Goal: Information Seeking & Learning: Compare options

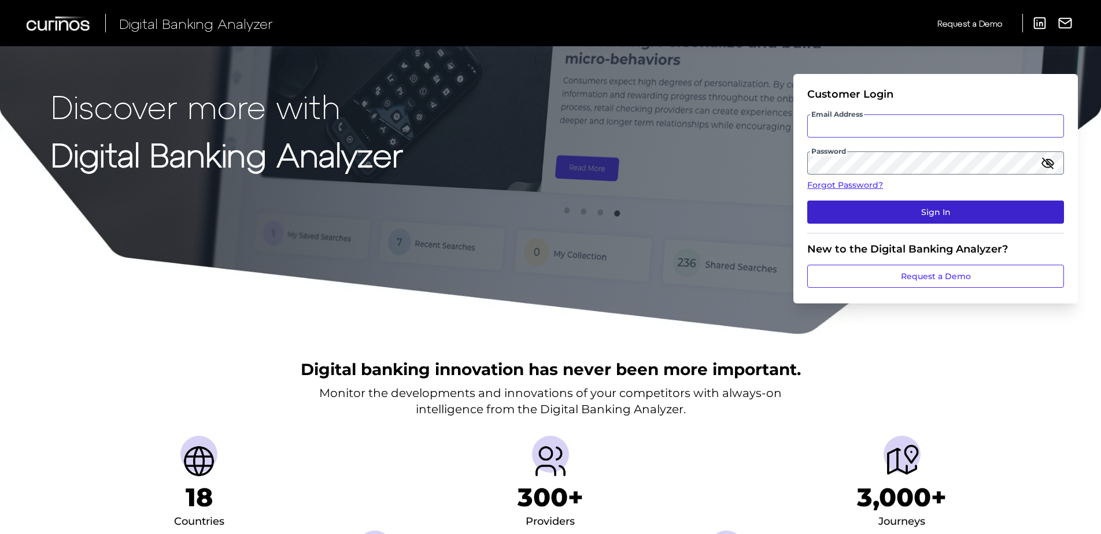
type input "[EMAIL_ADDRESS][DOMAIN_NAME]"
click at [952, 210] on button "Sign In" at bounding box center [935, 212] width 257 height 23
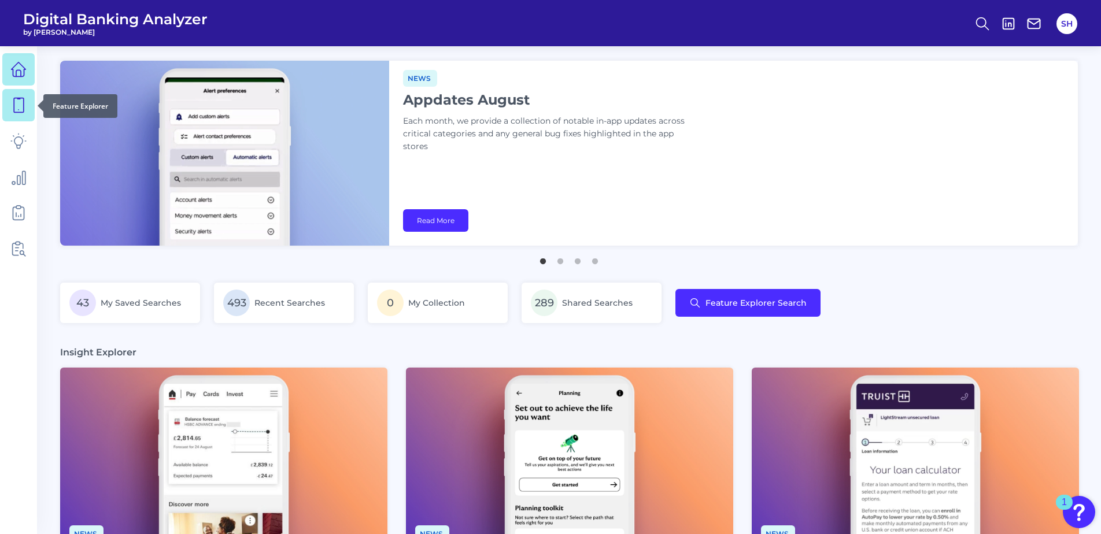
click at [23, 98] on icon at bounding box center [19, 105] width 10 height 14
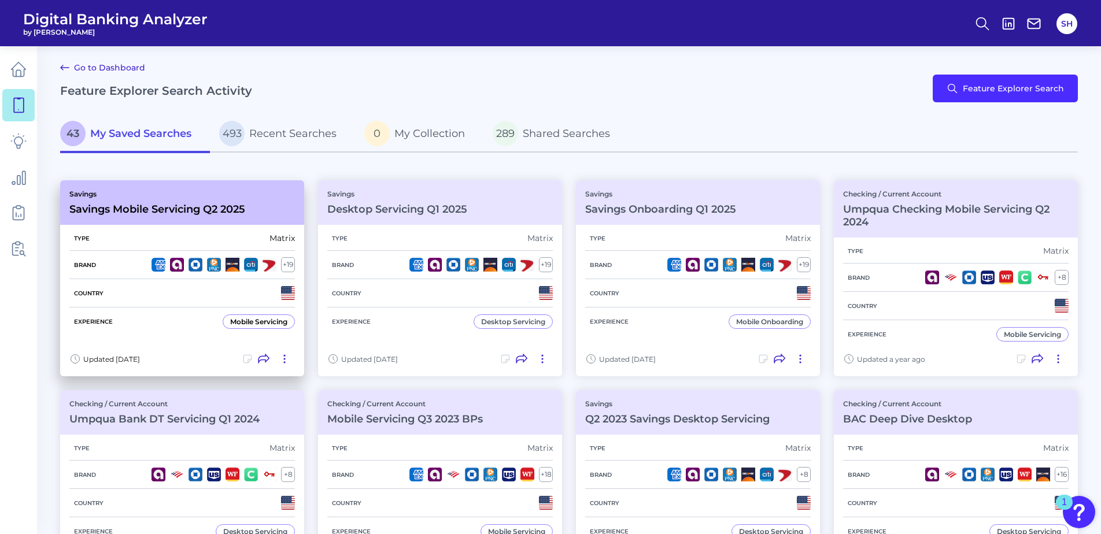
click at [151, 194] on p "Savings" at bounding box center [157, 194] width 176 height 9
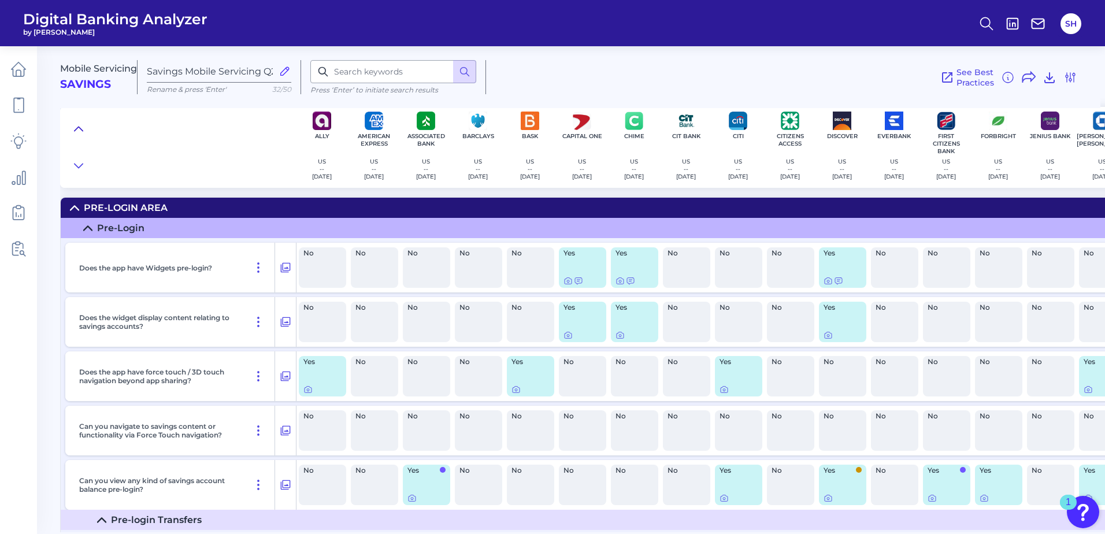
click at [75, 127] on icon at bounding box center [78, 129] width 9 height 12
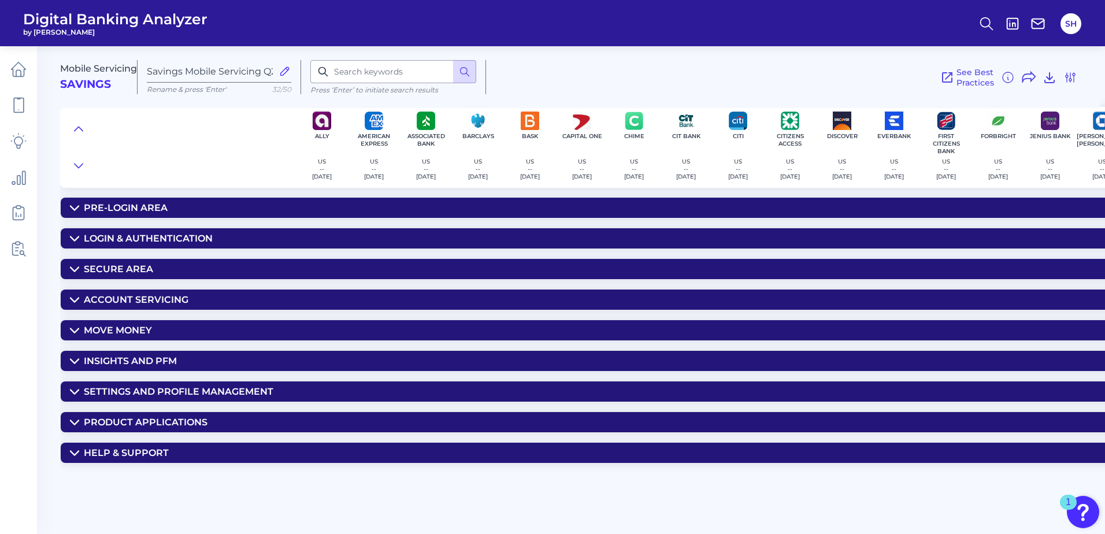
click at [125, 205] on div "Pre-Login Area" at bounding box center [126, 207] width 84 height 11
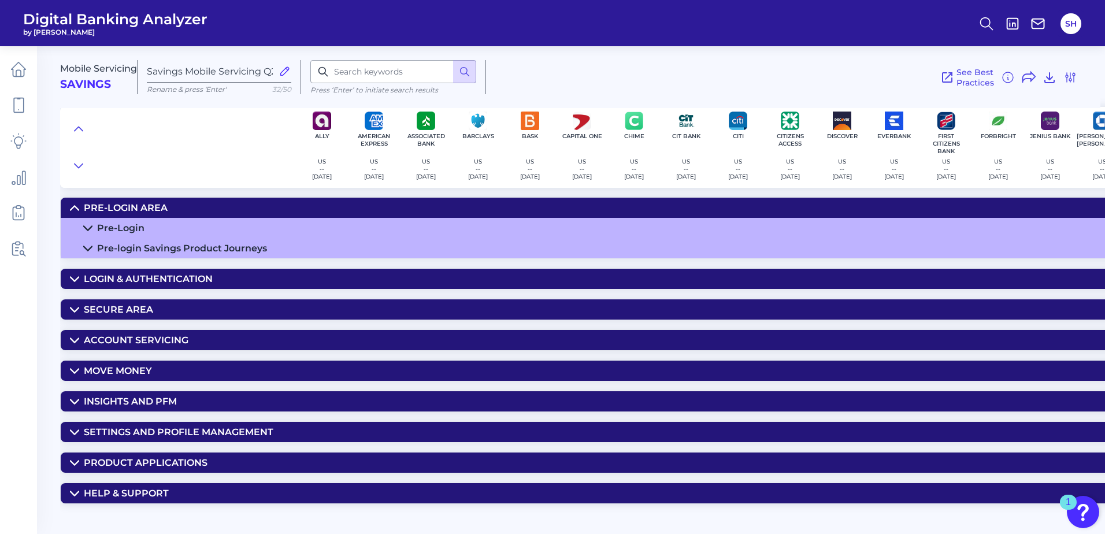
click at [123, 228] on div "Pre-Login" at bounding box center [120, 228] width 47 height 11
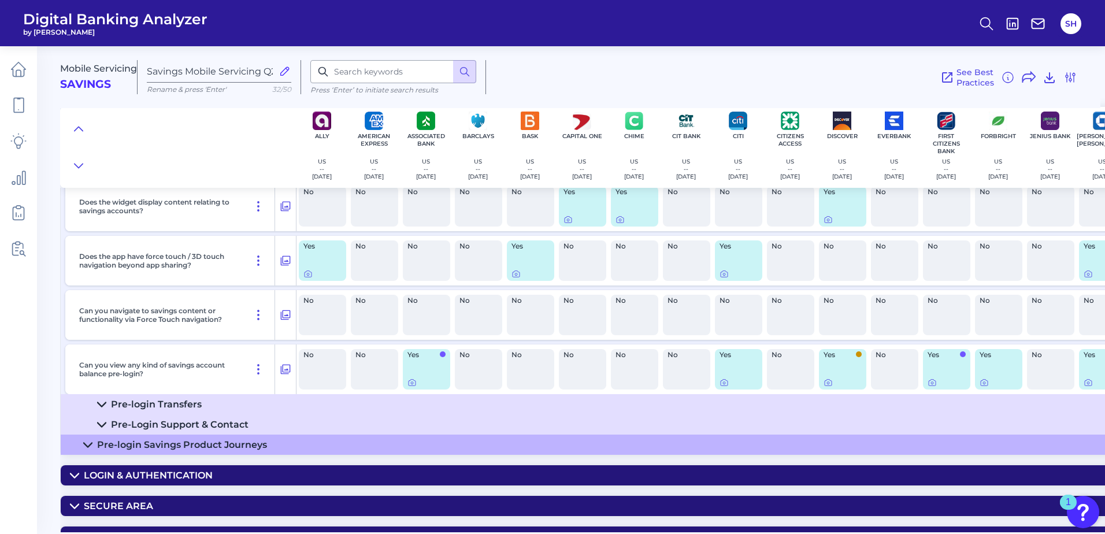
scroll to position [173, 0]
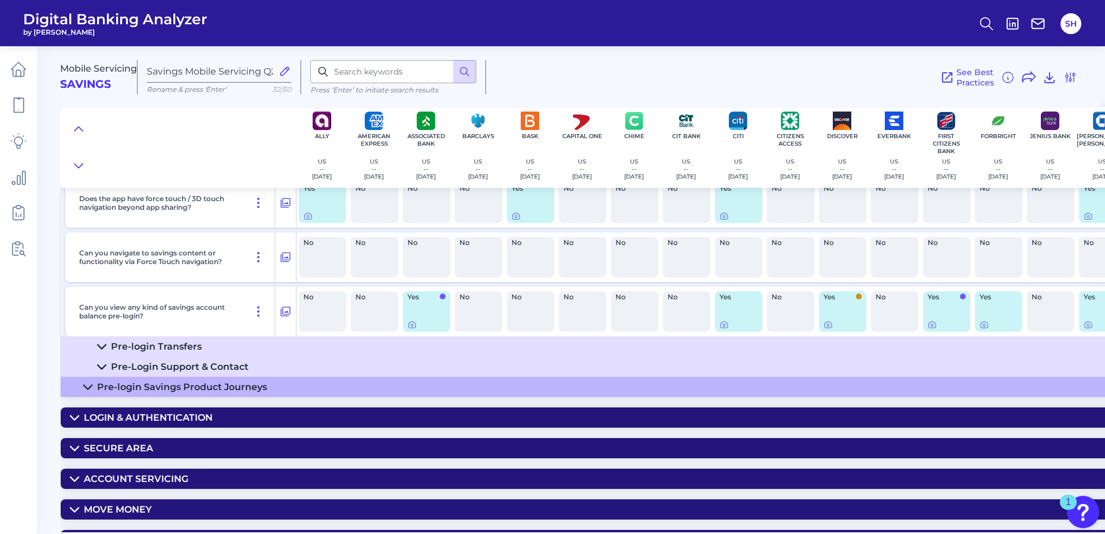
click at [153, 346] on div "Pre-login Transfers" at bounding box center [156, 346] width 91 height 11
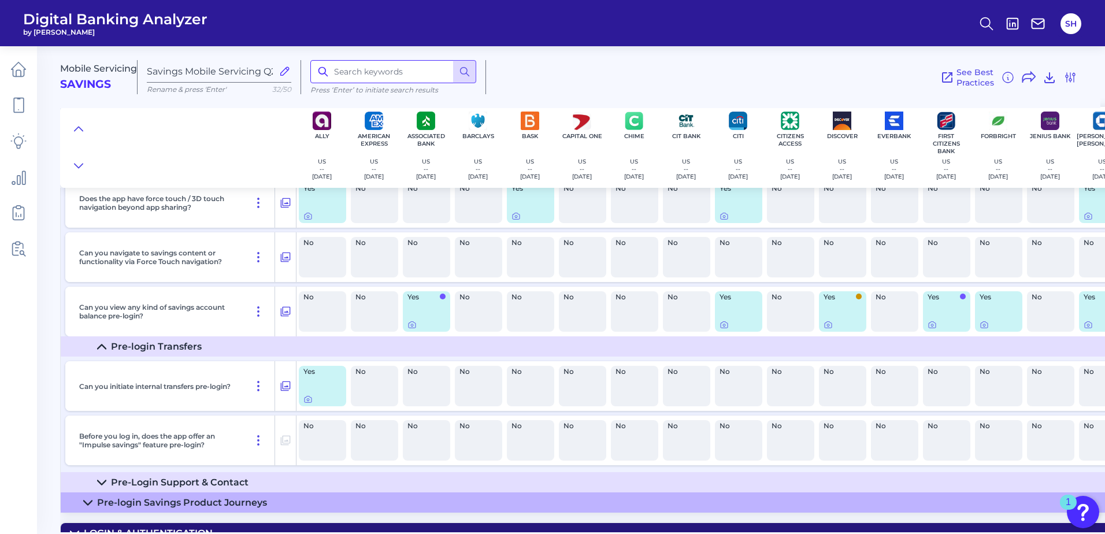
click at [383, 68] on input at bounding box center [393, 71] width 166 height 23
type input "language"
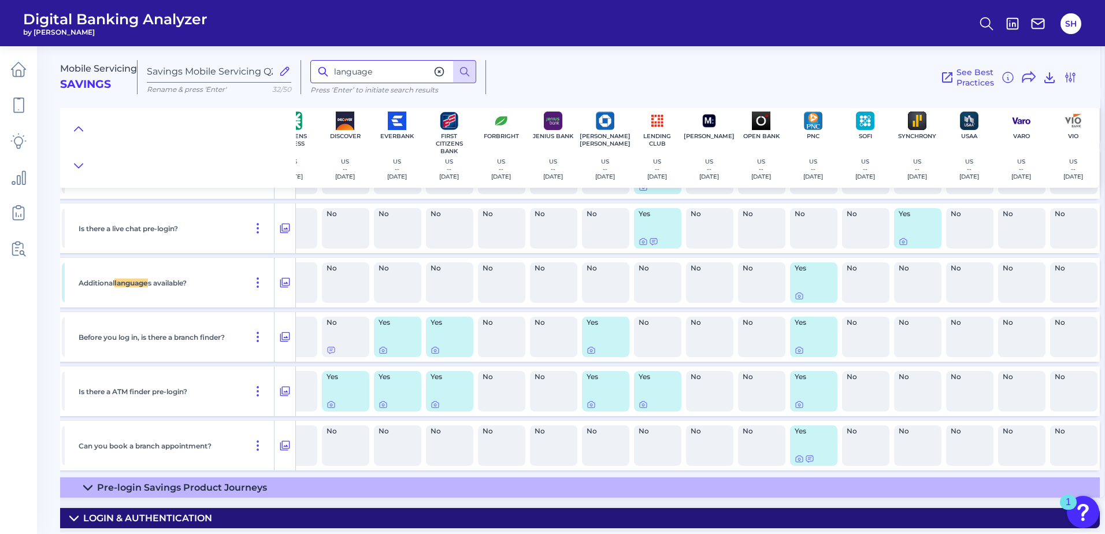
scroll to position [847, 0]
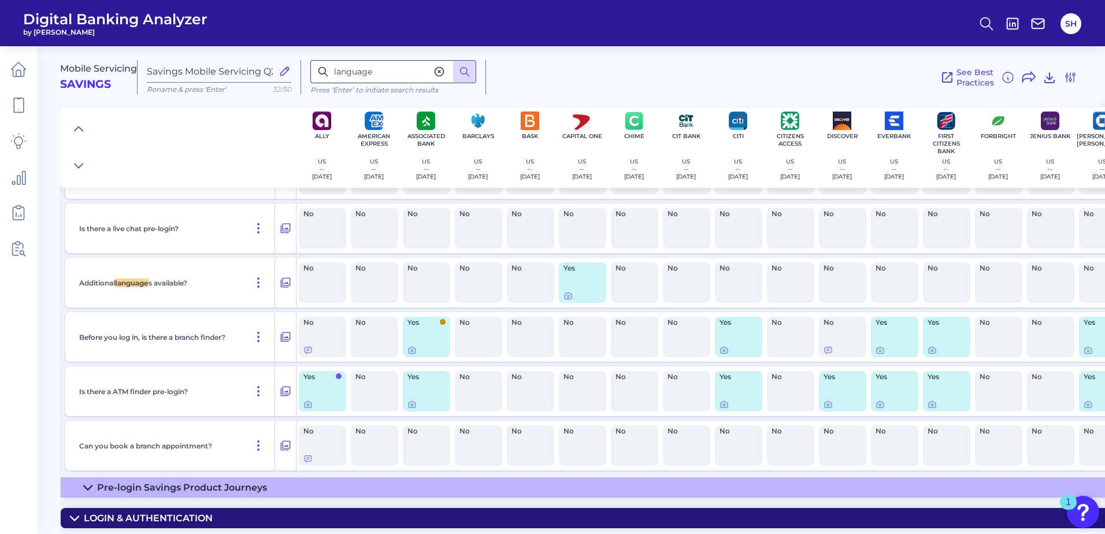
drag, startPoint x: 438, startPoint y: 71, endPoint x: 422, endPoint y: 67, distance: 16.1
click at [438, 71] on icon at bounding box center [440, 72] width 12 height 12
click at [376, 67] on input at bounding box center [393, 71] width 166 height 23
type input "recommend"
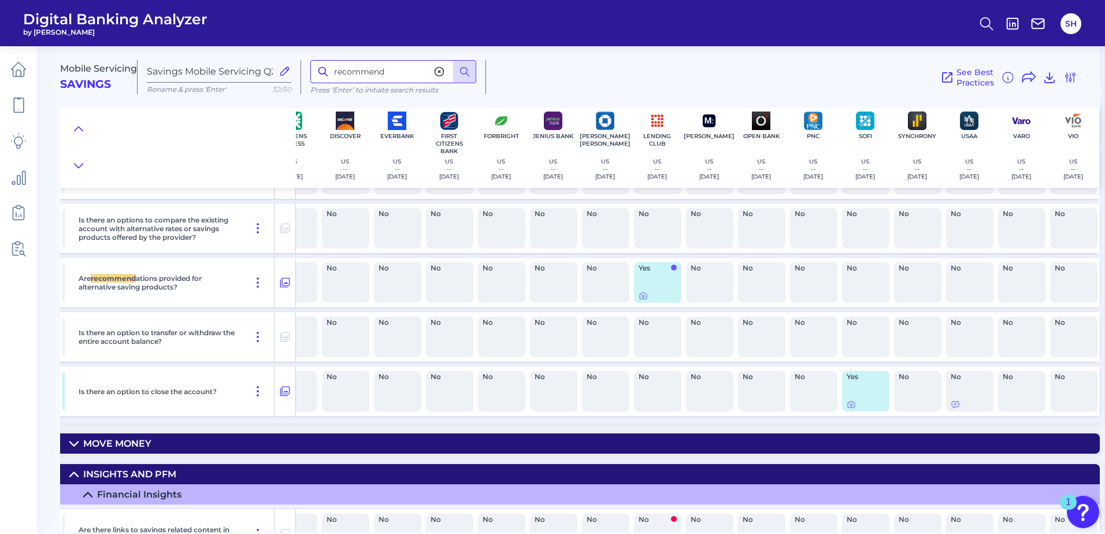
scroll to position [1808, 0]
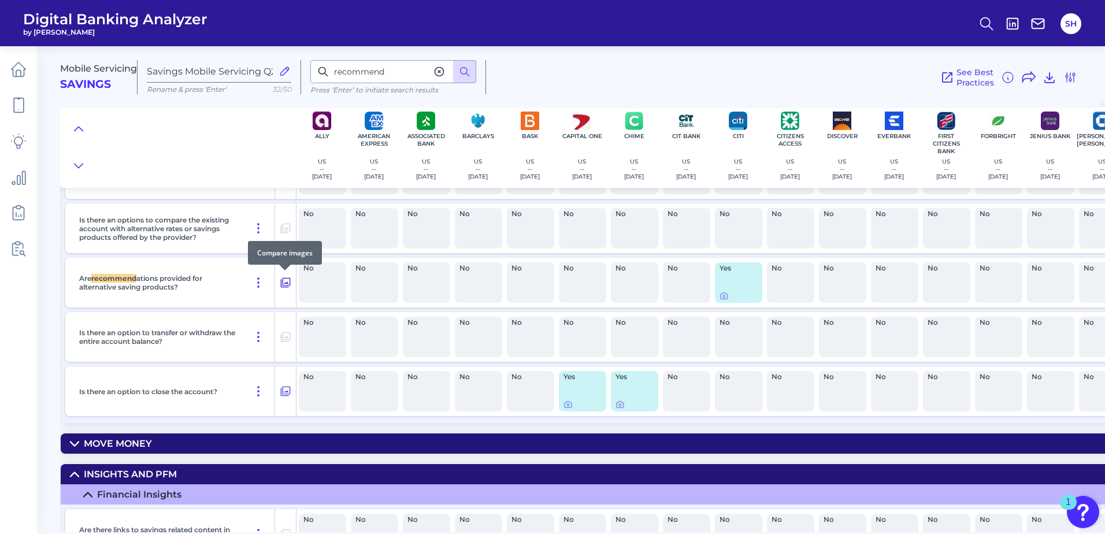
click at [284, 281] on icon at bounding box center [286, 283] width 12 height 14
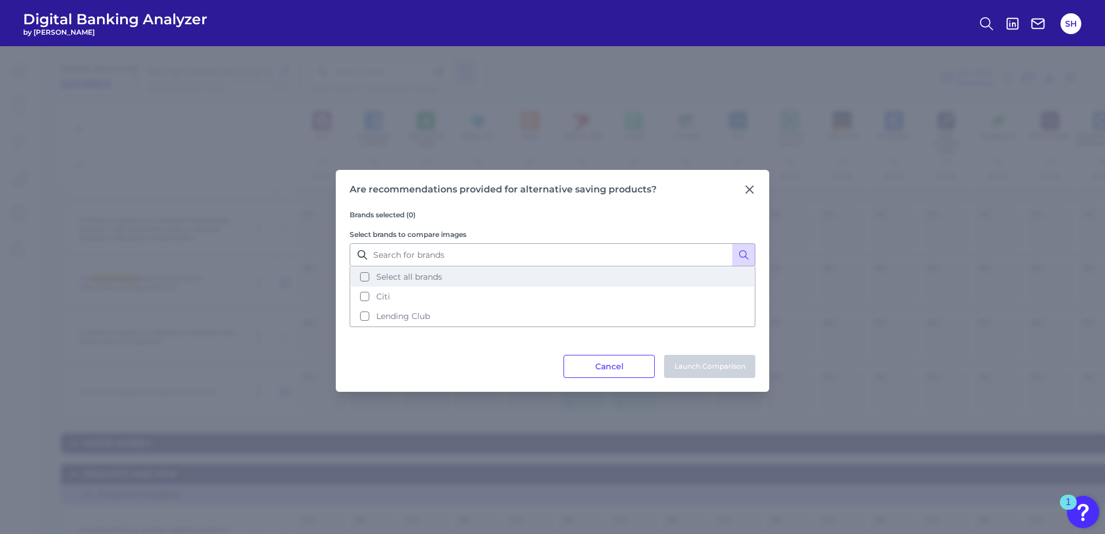
click at [369, 277] on button "Select all brands" at bounding box center [552, 277] width 403 height 20
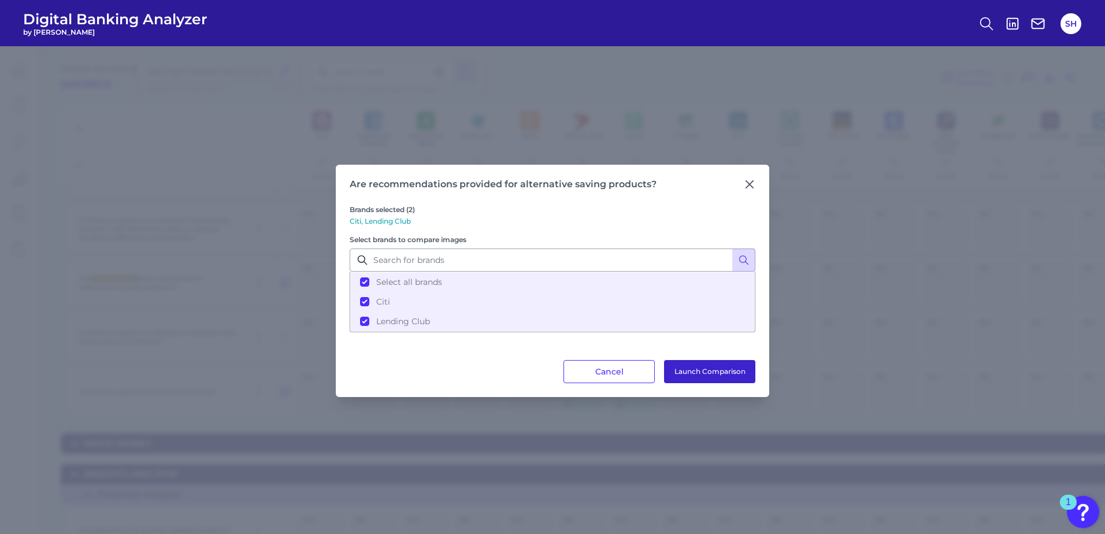
click at [715, 365] on button "Launch Comparison" at bounding box center [709, 371] width 91 height 23
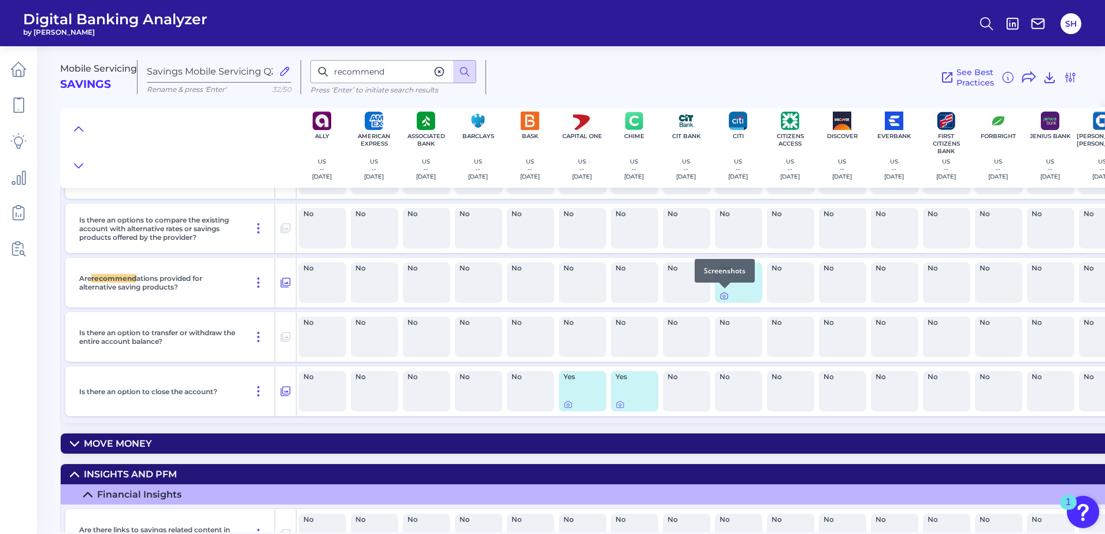
click at [725, 295] on icon at bounding box center [724, 296] width 2 height 2
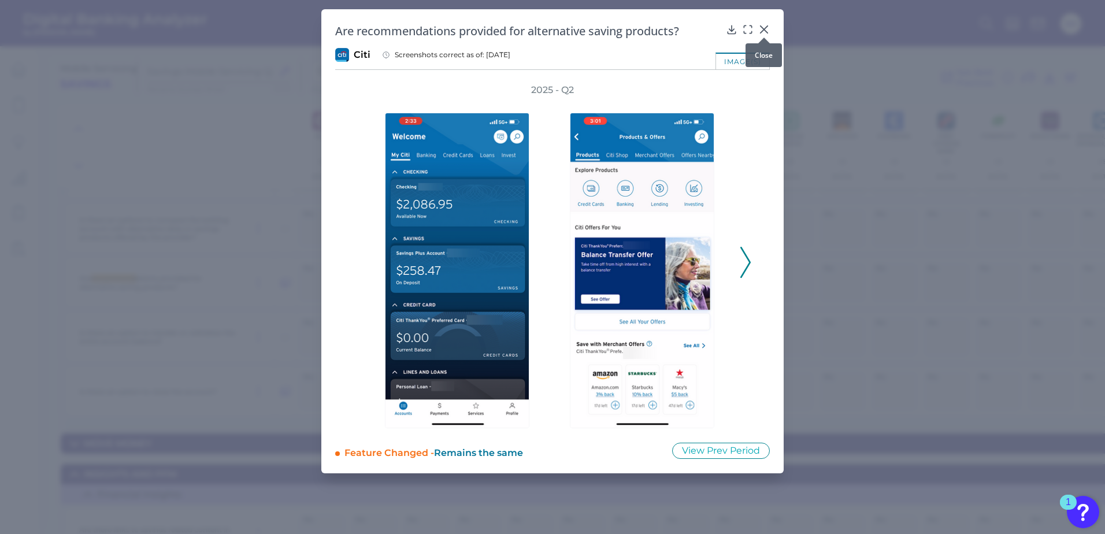
click at [768, 26] on icon at bounding box center [764, 29] width 7 height 7
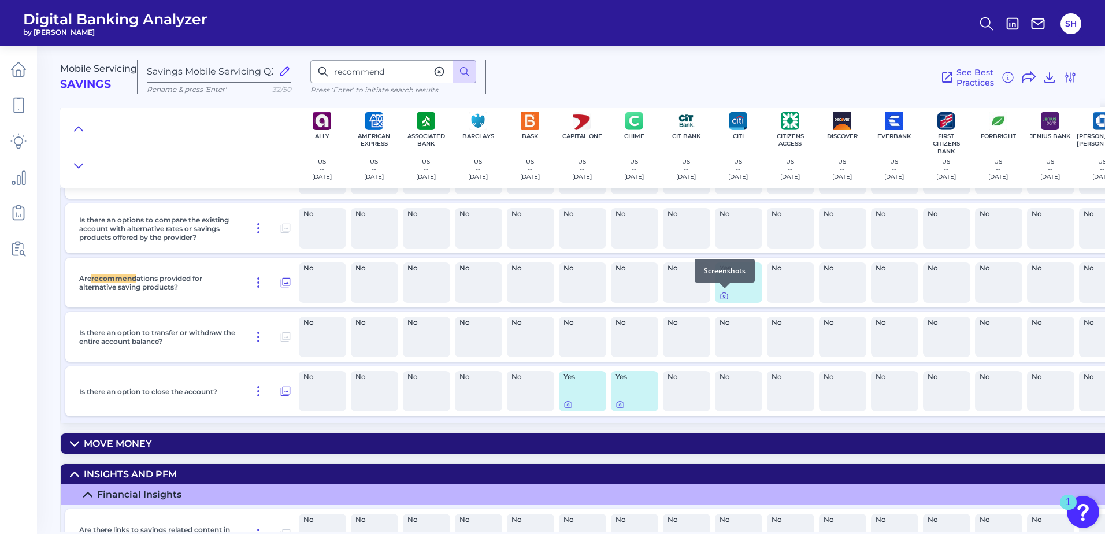
click at [722, 294] on icon at bounding box center [724, 296] width 7 height 6
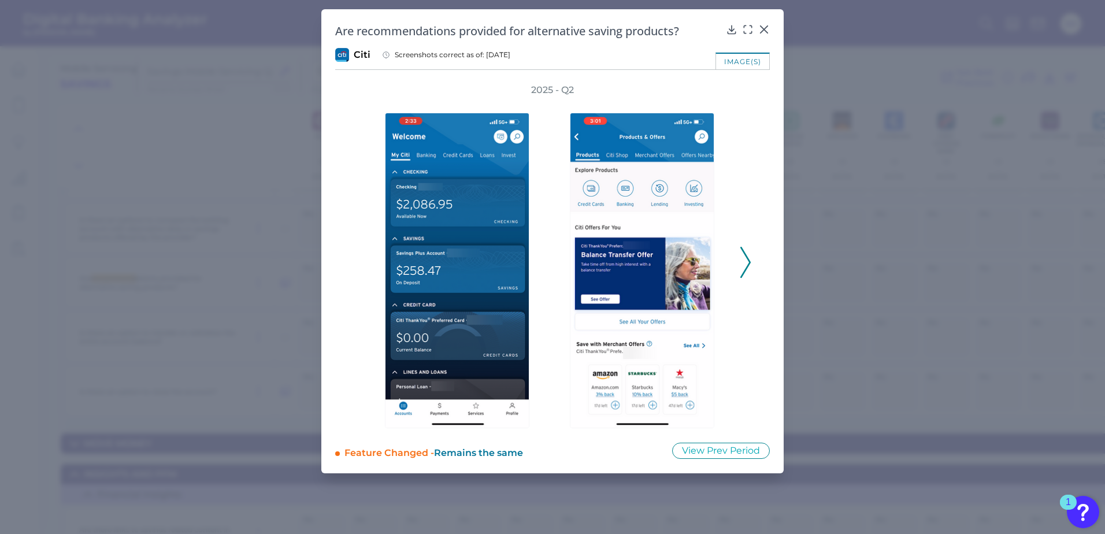
click at [748, 264] on icon at bounding box center [746, 262] width 10 height 31
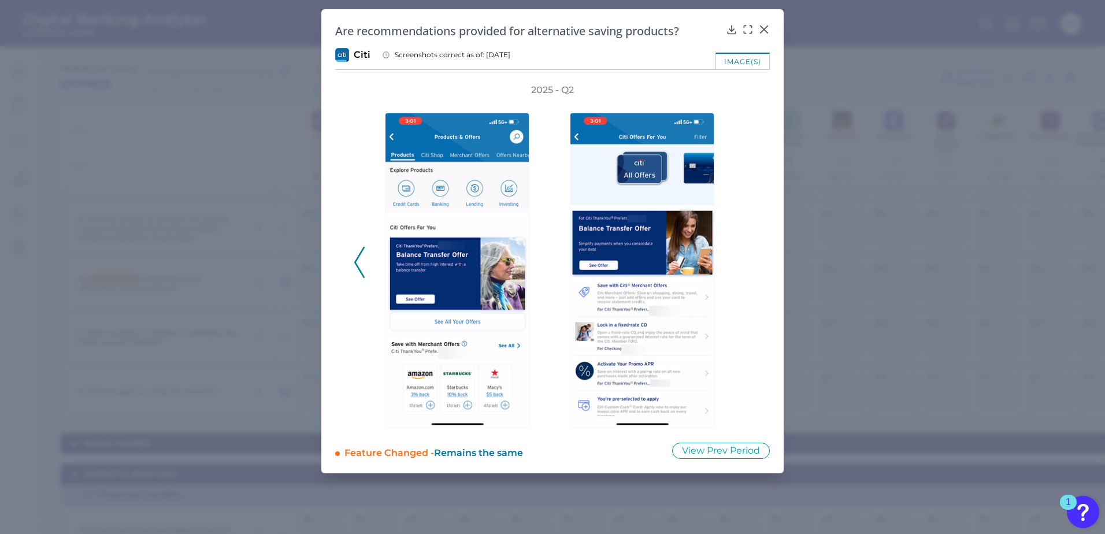
click at [748, 264] on div "2025 - Q2" at bounding box center [553, 256] width 398 height 345
click at [744, 30] on icon at bounding box center [748, 30] width 12 height 12
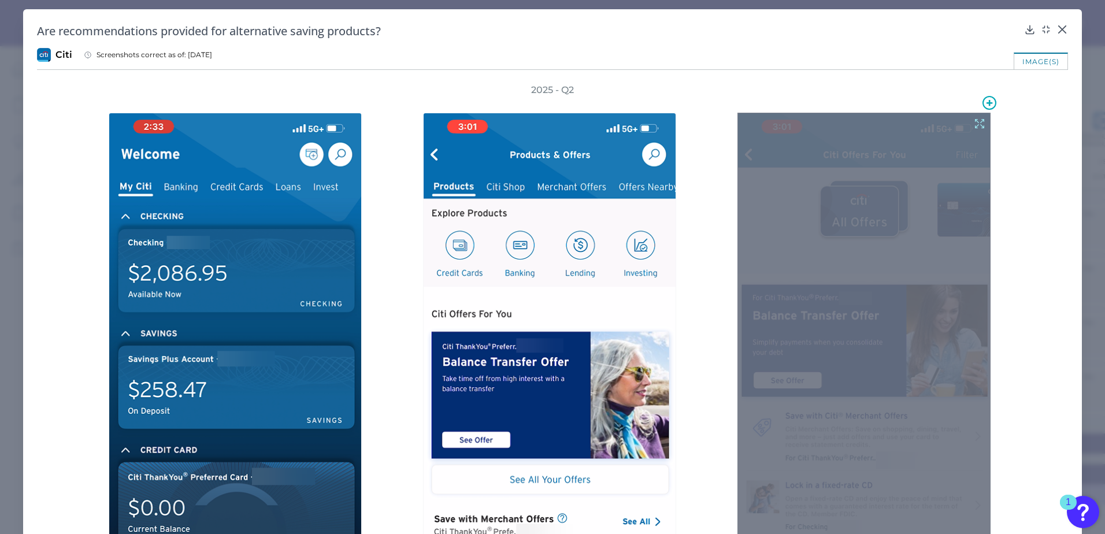
drag, startPoint x: 841, startPoint y: 270, endPoint x: 787, endPoint y: 252, distance: 56.7
click at [787, 252] on div at bounding box center [864, 390] width 253 height 554
click at [979, 120] on icon at bounding box center [979, 123] width 13 height 13
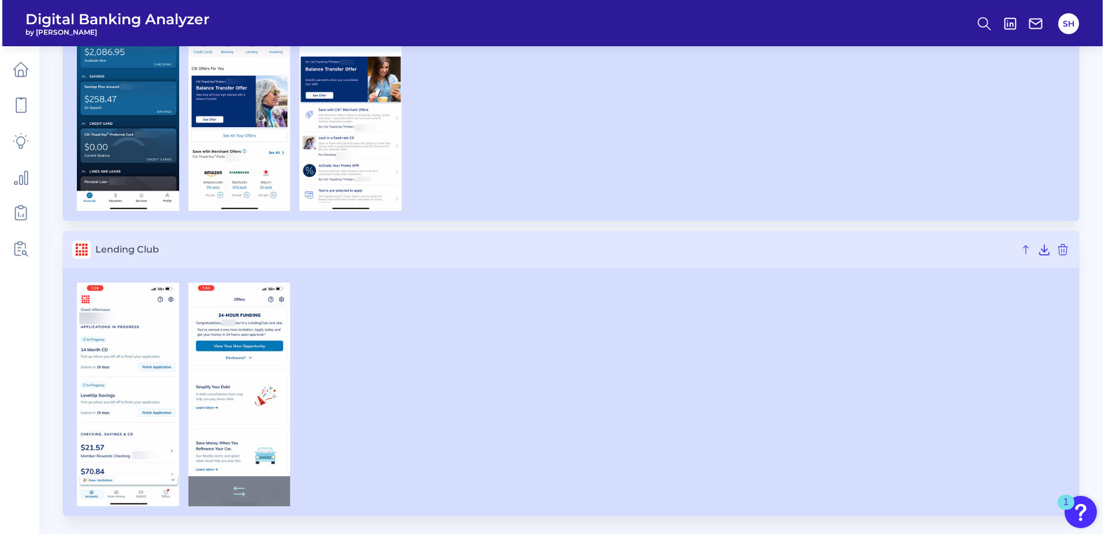
scroll to position [189, 0]
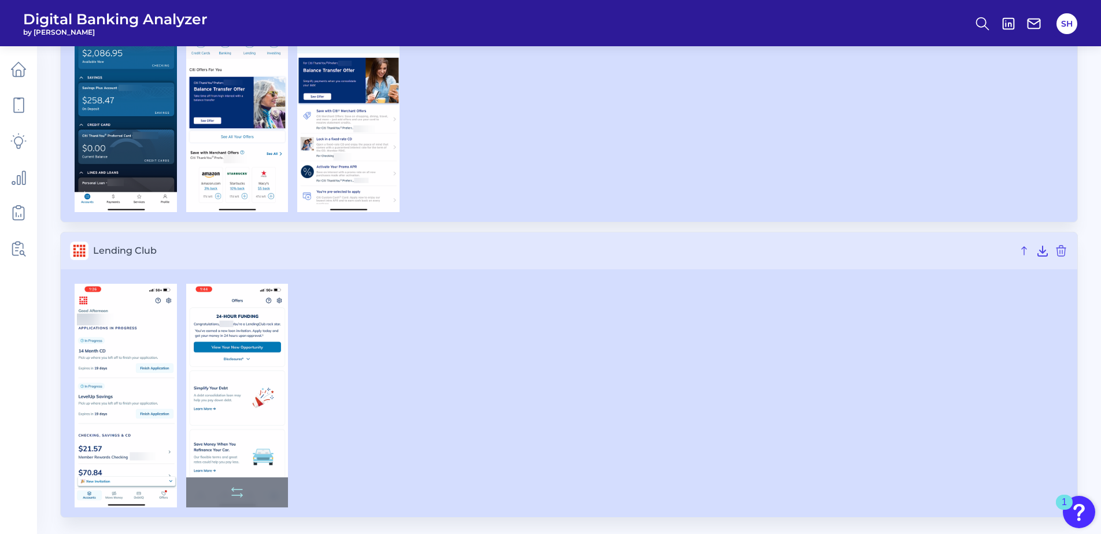
click at [229, 368] on img at bounding box center [237, 396] width 102 height 224
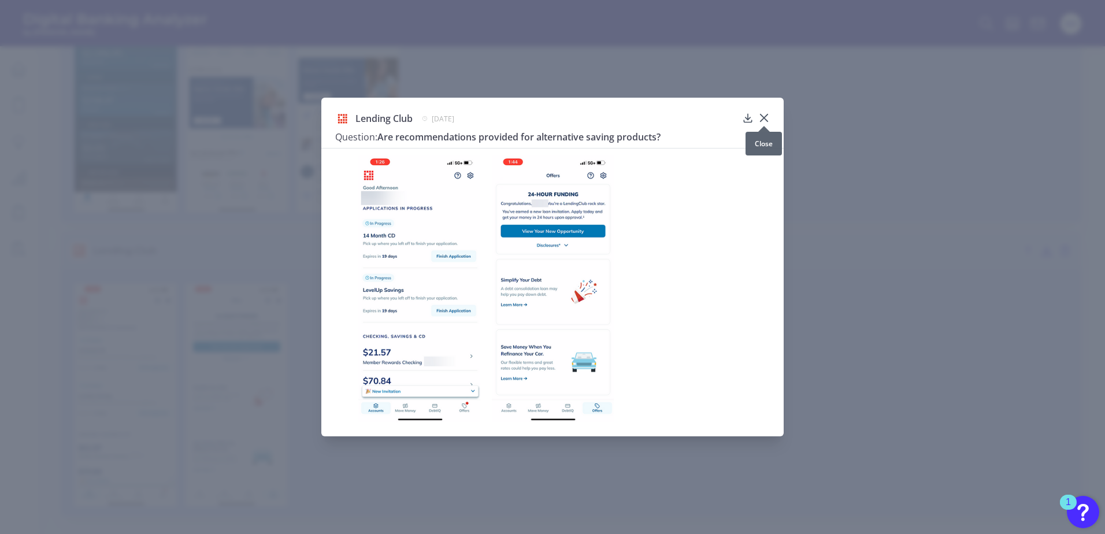
click at [765, 114] on icon at bounding box center [764, 118] width 12 height 12
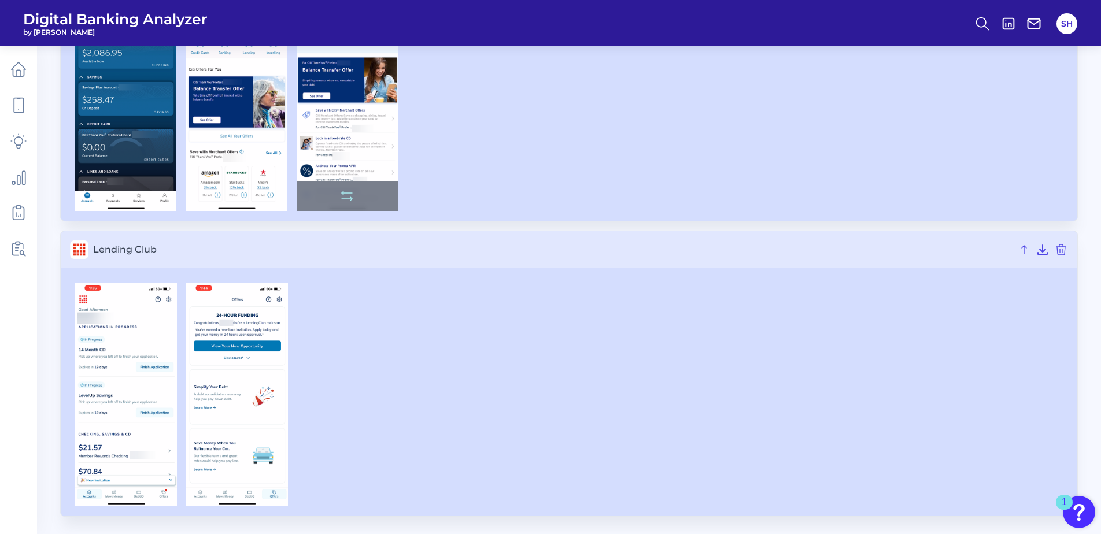
click at [322, 151] on img at bounding box center [348, 99] width 102 height 223
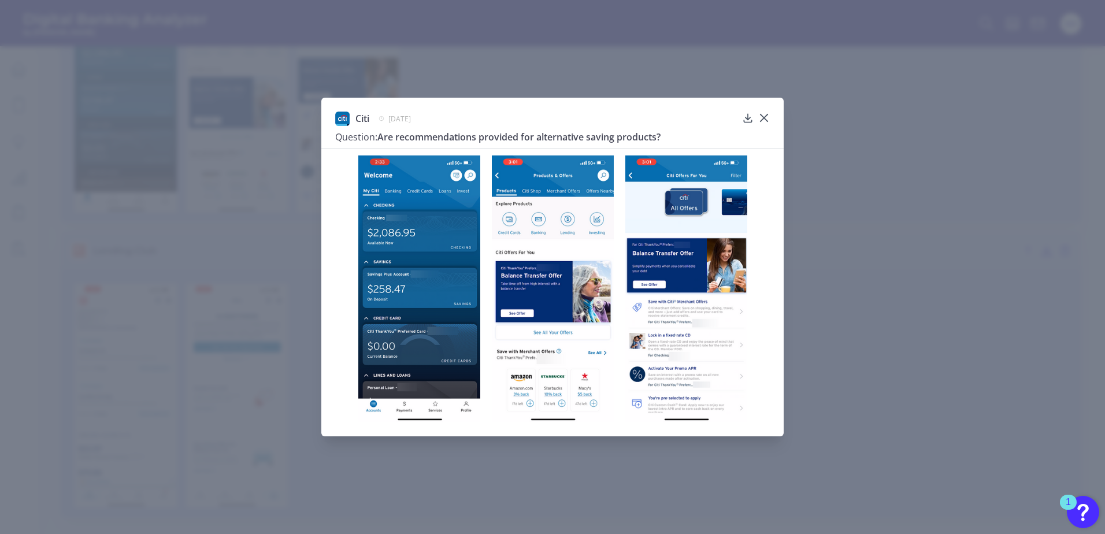
click at [691, 316] on img at bounding box center [686, 290] width 122 height 268
